Goal: Task Accomplishment & Management: Manage account settings

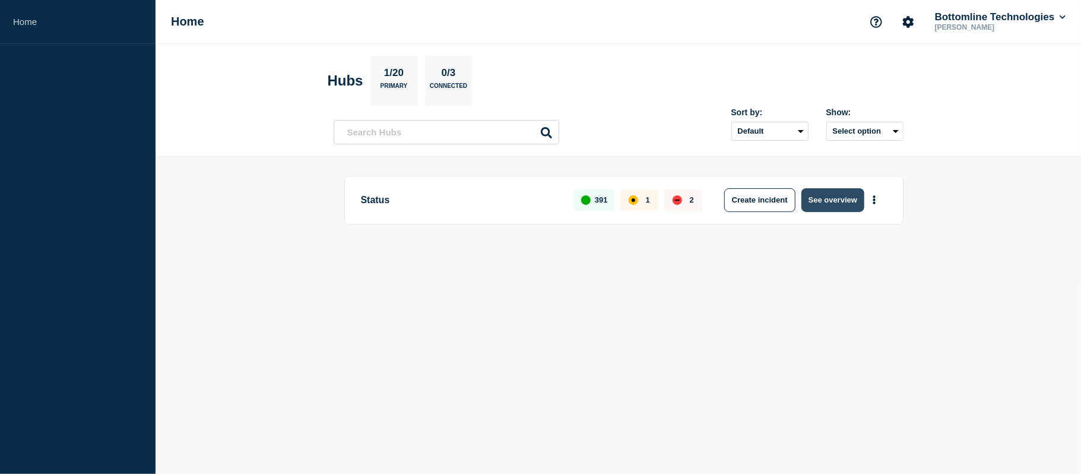
click at [845, 203] on button "See overview" at bounding box center [832, 200] width 63 height 24
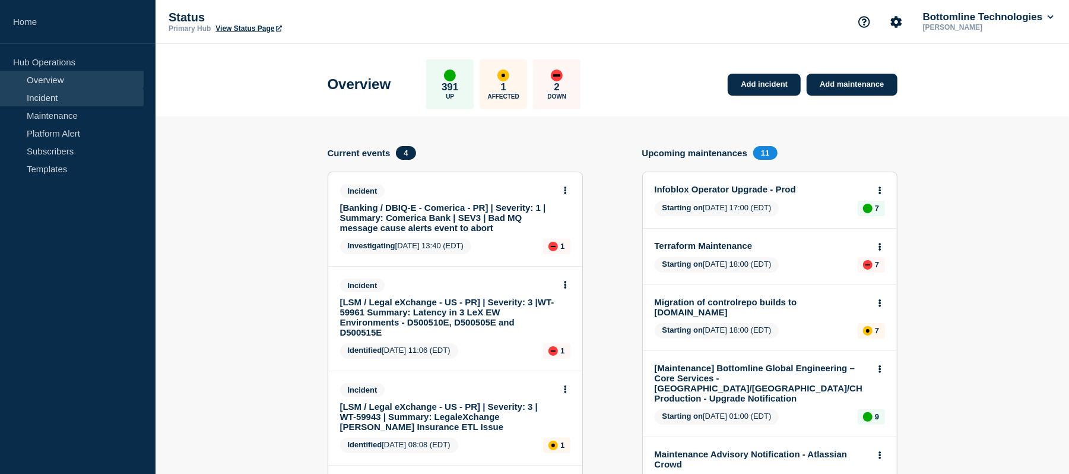
click at [49, 96] on link "Incident" at bounding box center [72, 97] width 144 height 18
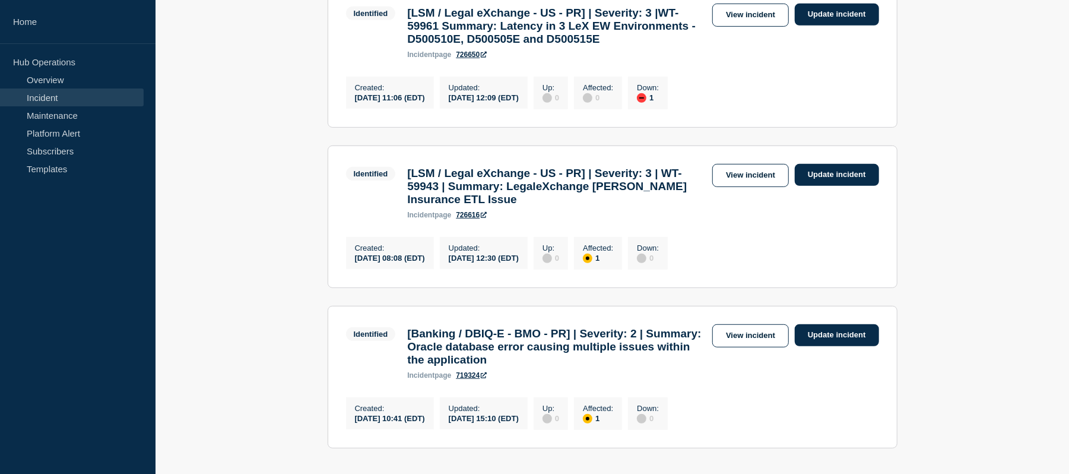
scroll to position [433, 0]
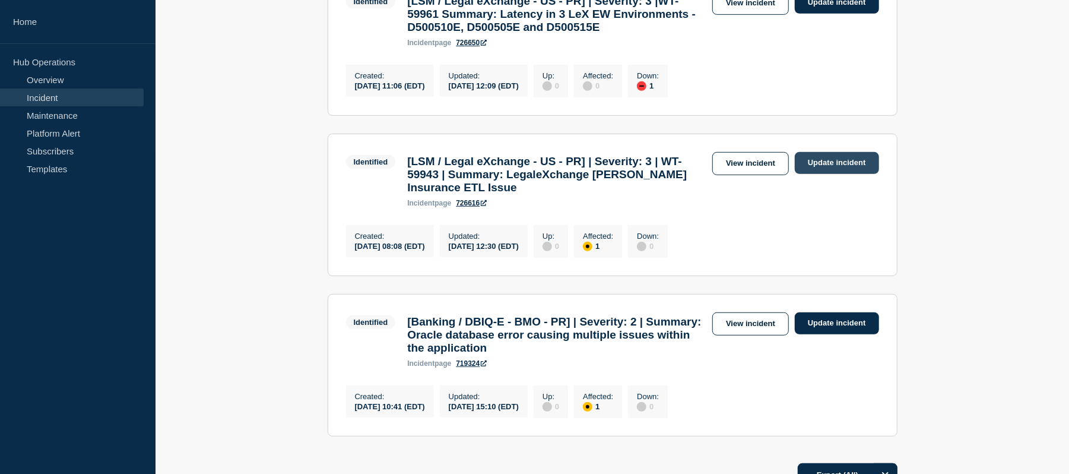
click at [839, 174] on link "Update incident" at bounding box center [837, 163] width 84 height 22
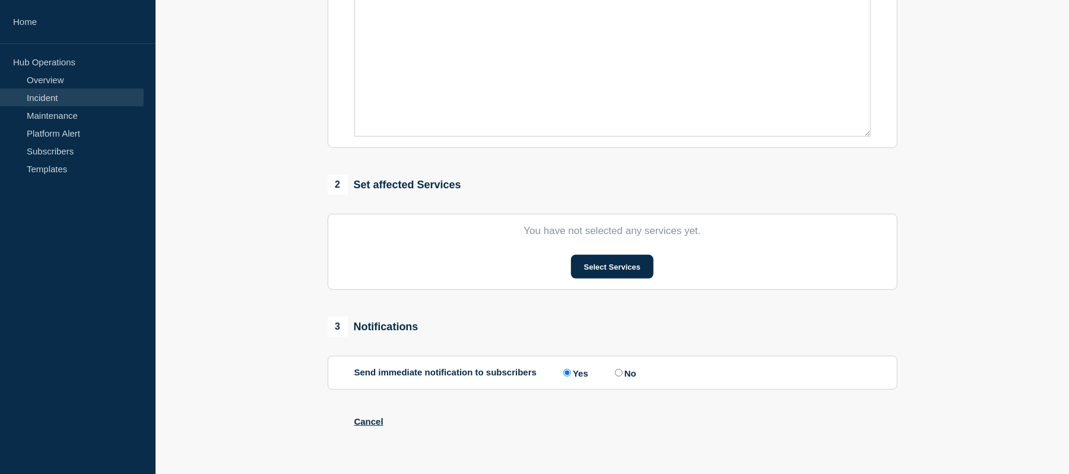
type input "[LSM / Legal eXchange - US - PR] | Severity: 3 | WT-59943 | Summary: LegaleXcha…"
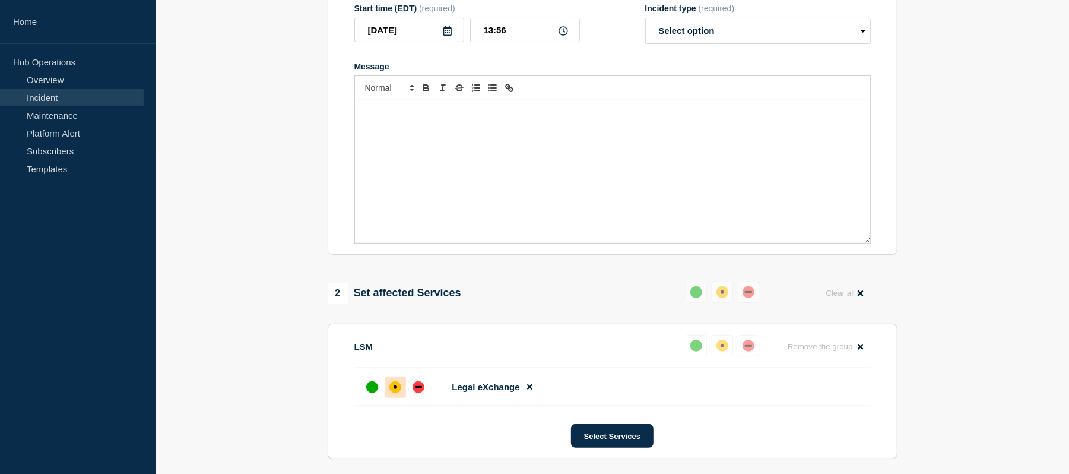
scroll to position [228, 0]
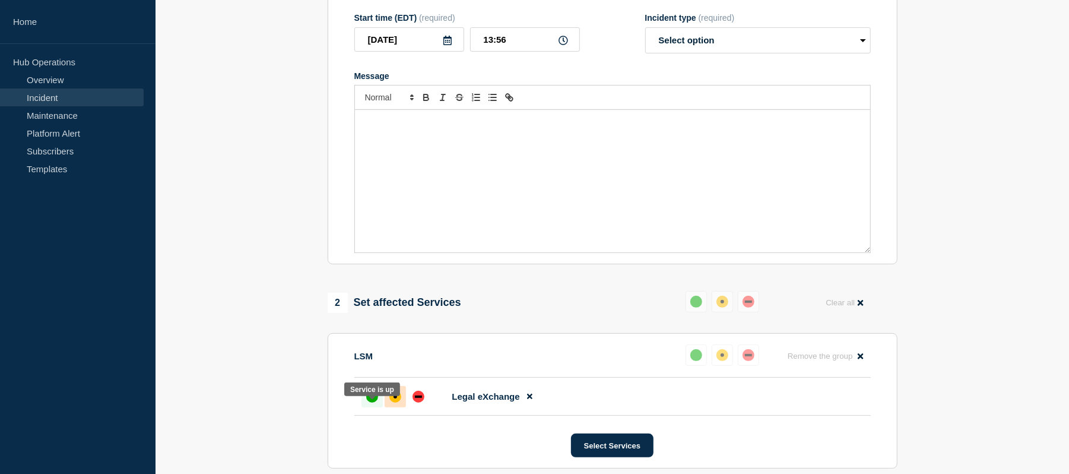
click at [369, 402] on div "up" at bounding box center [372, 397] width 12 height 12
click at [368, 402] on div "up" at bounding box center [372, 397] width 12 height 12
click at [364, 407] on div at bounding box center [371, 396] width 21 height 21
click at [407, 128] on p "Message" at bounding box center [612, 122] width 497 height 11
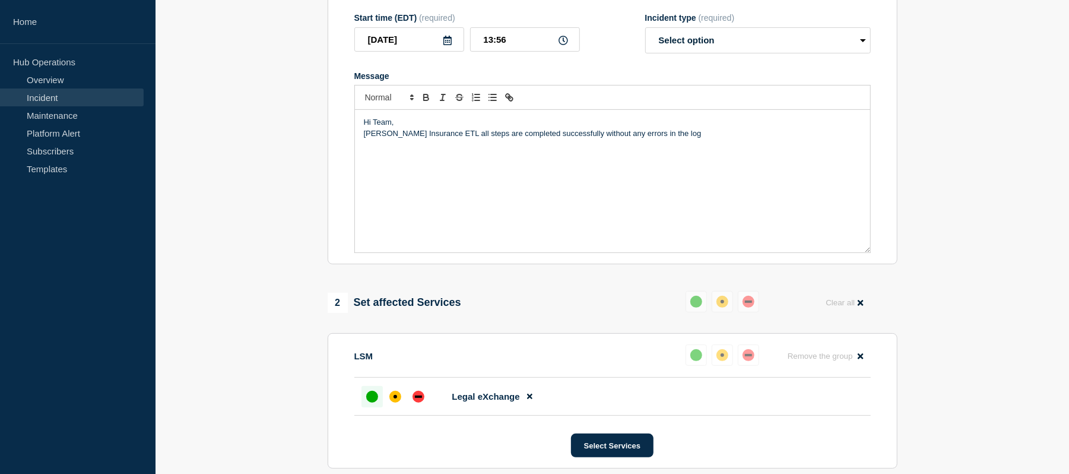
click at [564, 139] on p "[PERSON_NAME] Insurance ETL all steps are completed successfully without any er…" at bounding box center [612, 133] width 497 height 11
click at [364, 139] on p "[PERSON_NAME] Insurance ETL all steps are completed successfully after rerun wi…" at bounding box center [612, 133] width 497 height 11
drag, startPoint x: 719, startPoint y: 145, endPoint x: 684, endPoint y: 143, distance: 35.7
click at [684, 139] on p "Issue has been fixed. After rerun, [PERSON_NAME] Insurance ETL all steps are co…" at bounding box center [612, 133] width 497 height 11
click at [774, 139] on p "Issue has been fixed. After rerun, [PERSON_NAME] Insurance ETL all steps are co…" at bounding box center [612, 133] width 497 height 11
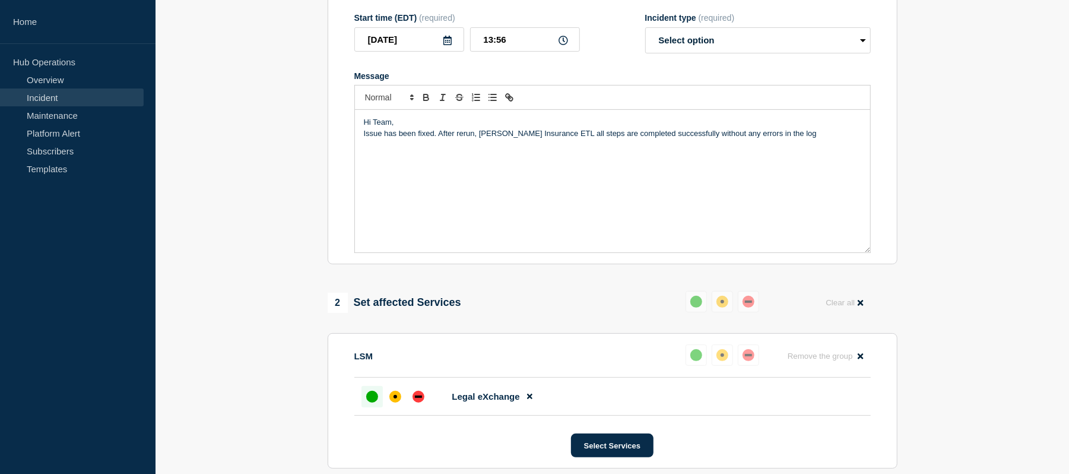
click at [783, 139] on p "Issue has been fixed. After rerun, [PERSON_NAME] Insurance ETL all steps are co…" at bounding box center [612, 133] width 497 height 11
drag, startPoint x: 500, startPoint y: 180, endPoint x: 378, endPoint y: 174, distance: 121.8
click at [378, 172] on p "Jira: [URL][DOMAIN_NAME]" at bounding box center [612, 166] width 497 height 11
click at [449, 172] on p "Jira: WT-59943" at bounding box center [612, 166] width 497 height 11
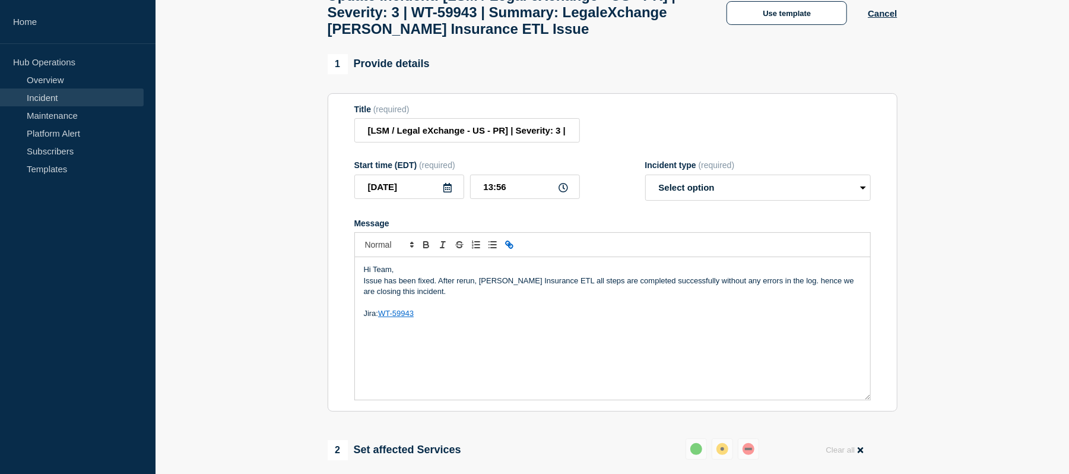
scroll to position [82, 0]
click at [751, 200] on select "Select option Investigating Identified Monitoring Resolved" at bounding box center [758, 187] width 226 height 26
select select "resolved"
click at [645, 185] on select "Select option Investigating Identified Monitoring Resolved" at bounding box center [758, 187] width 226 height 26
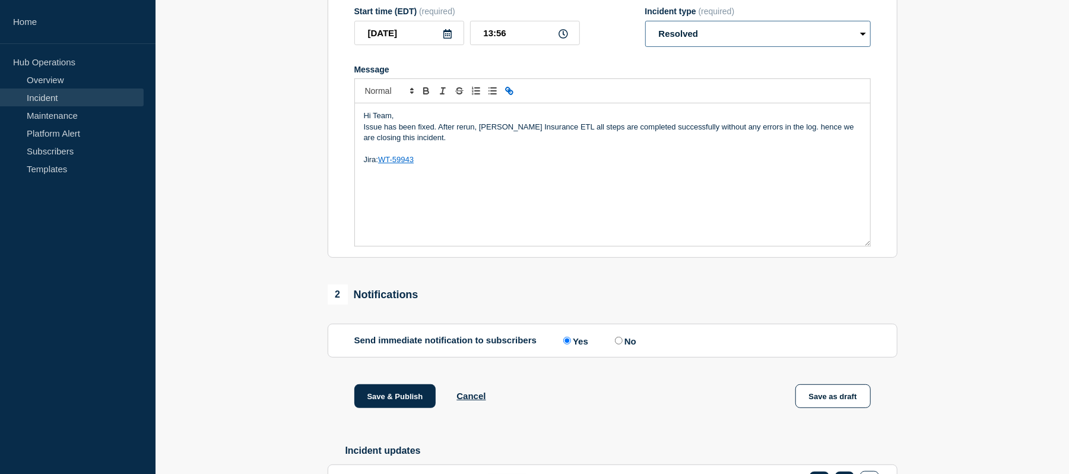
scroll to position [236, 0]
click at [455, 154] on p "Message" at bounding box center [612, 148] width 497 height 11
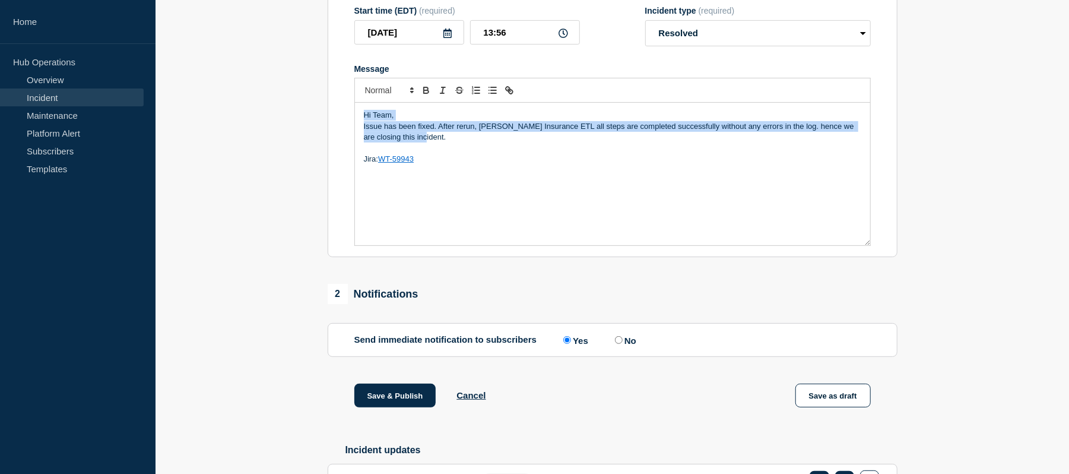
drag, startPoint x: 426, startPoint y: 150, endPoint x: 364, endPoint y: 128, distance: 65.3
click at [364, 128] on div "Hi Team, Issue has been fixed. After rerun, [PERSON_NAME] Insurance ETL all ste…" at bounding box center [612, 174] width 515 height 142
copy div "Hi Team, Issue has been fixed. After rerun, [PERSON_NAME] Insurance ETL all ste…"
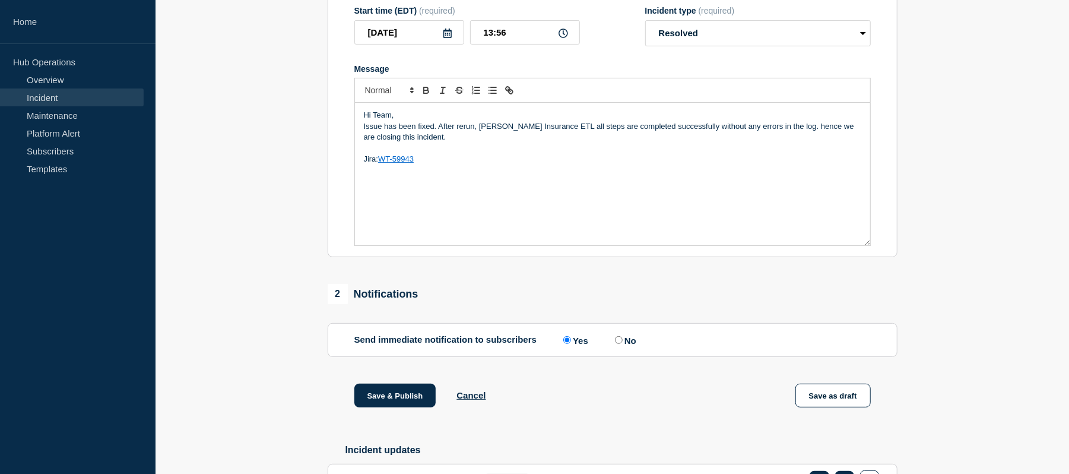
click at [499, 164] on p "Jira: WT-59943" at bounding box center [612, 159] width 497 height 11
drag, startPoint x: 474, startPoint y: 138, endPoint x: 436, endPoint y: 136, distance: 38.0
click at [436, 136] on p "Issue has been fixed. After rerun, [PERSON_NAME] Insurance ETL all steps are co…" at bounding box center [612, 132] width 497 height 22
click at [440, 139] on p "Issue has been fixed.After the rerun , [PERSON_NAME] Insurance ETL all steps ar…" at bounding box center [612, 132] width 497 height 22
click at [490, 137] on p "Issue has been fixed. After the rerun , [PERSON_NAME] Insurance ETL all steps a…" at bounding box center [612, 132] width 497 height 22
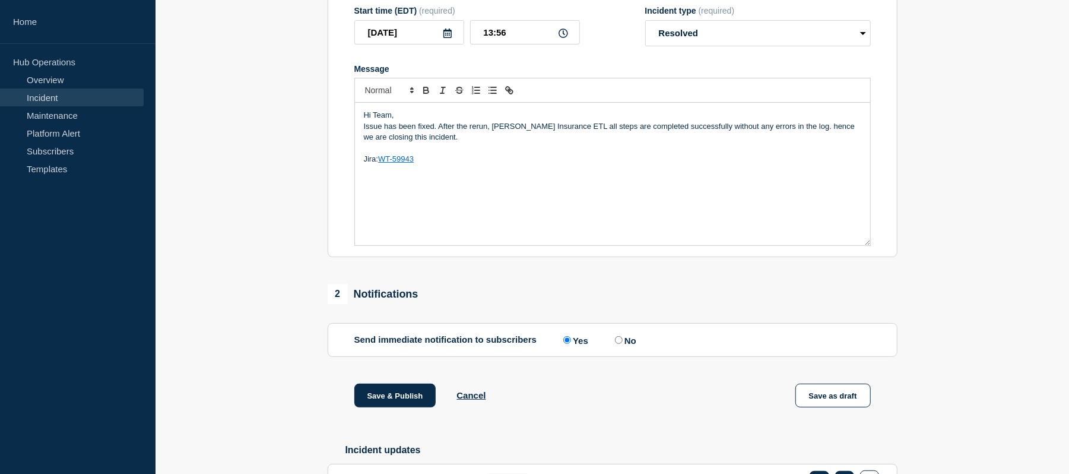
click at [456, 164] on p "Jira: WT-59943" at bounding box center [612, 159] width 497 height 11
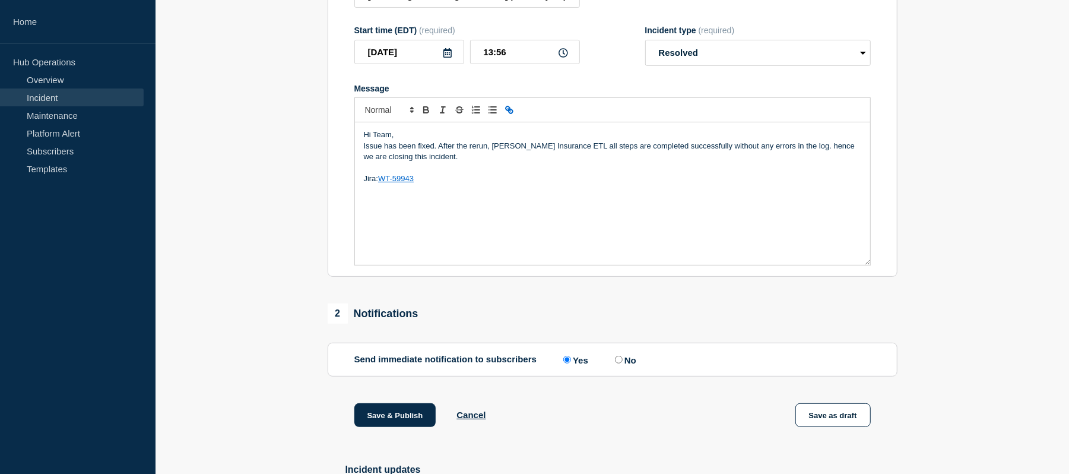
scroll to position [217, 0]
click at [799, 157] on p "Issue has been fixed. After the rerun, [PERSON_NAME] Insurance ETL all steps ar…" at bounding box center [612, 151] width 497 height 22
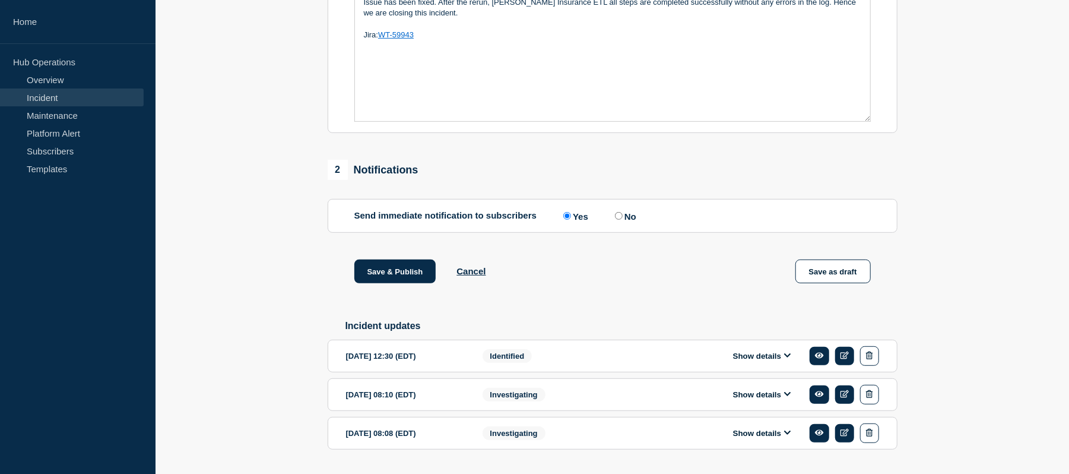
scroll to position [388, 0]
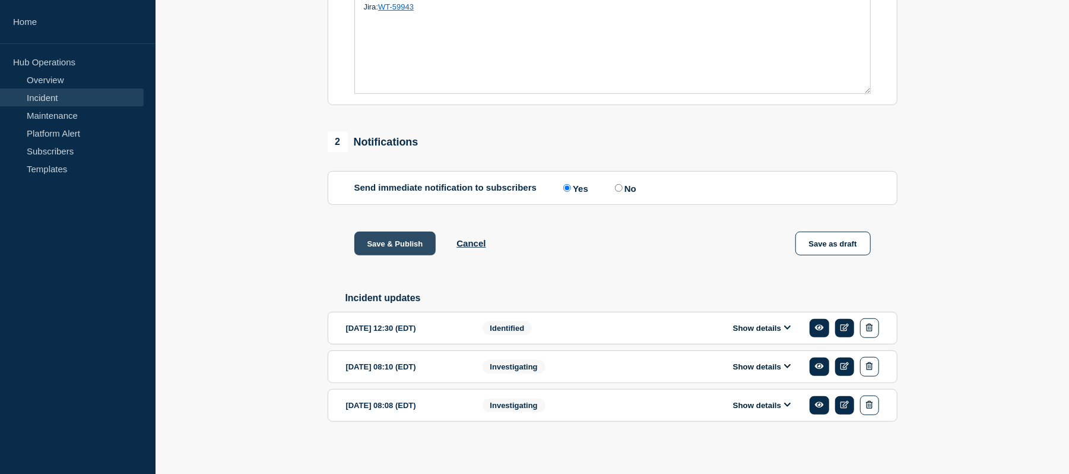
click at [404, 252] on button "Save & Publish" at bounding box center [395, 243] width 82 height 24
